Goal: Task Accomplishment & Management: Manage account settings

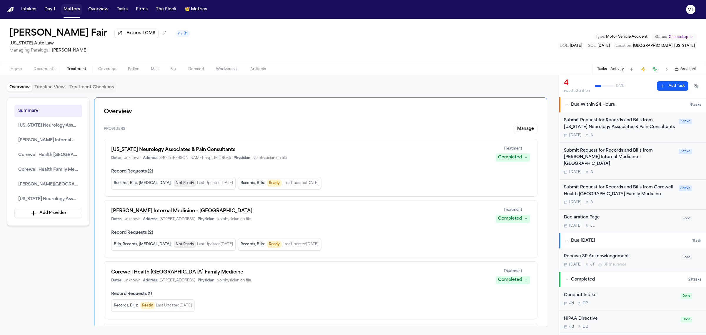
click at [67, 6] on button "Matters" at bounding box center [71, 9] width 21 height 11
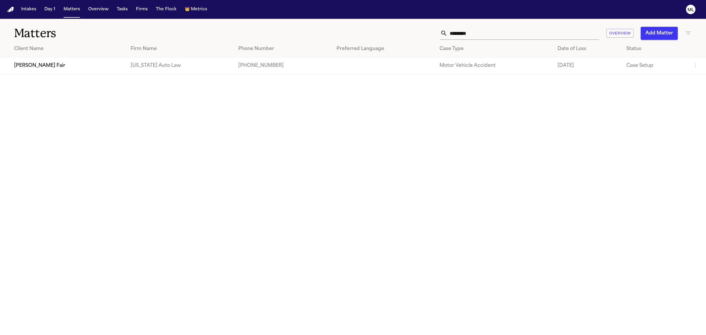
click at [488, 39] on input "*********" at bounding box center [523, 33] width 152 height 13
drag, startPoint x: 488, startPoint y: 36, endPoint x: 430, endPoint y: 34, distance: 57.4
click at [430, 34] on div "********* Overview Add Matter" at bounding box center [454, 33] width 474 height 13
